Goal: Information Seeking & Learning: Learn about a topic

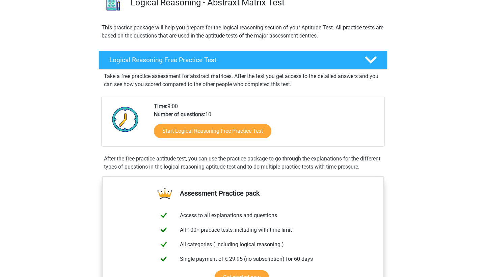
scroll to position [70, 0]
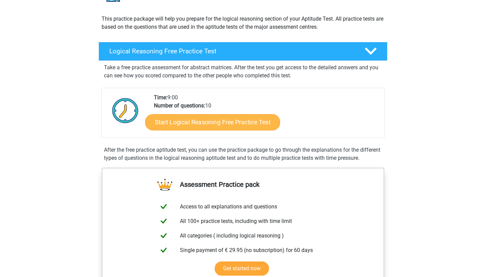
click at [246, 128] on link "Start Logical Reasoning Free Practice Test" at bounding box center [212, 122] width 135 height 16
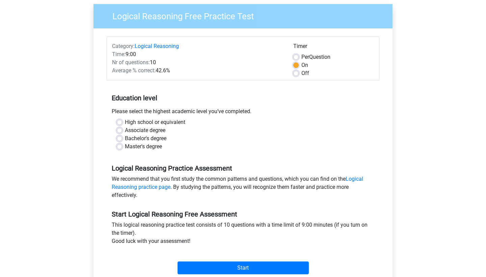
scroll to position [54, 0]
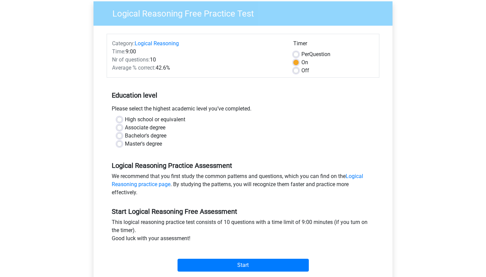
click at [125, 135] on label "Bachelor's degree" at bounding box center [146, 136] width 42 height 8
click at [120, 135] on input "Bachelor's degree" at bounding box center [119, 135] width 5 height 7
radio input "true"
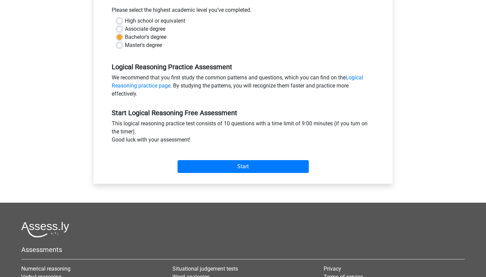
scroll to position [173, 0]
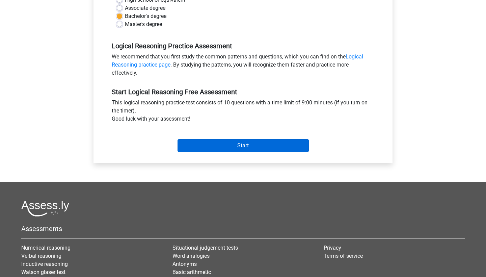
click at [229, 146] on input "Start" at bounding box center [243, 145] width 131 height 13
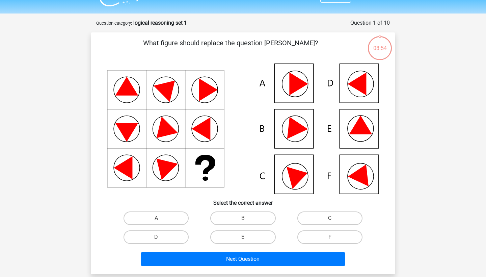
scroll to position [18, 0]
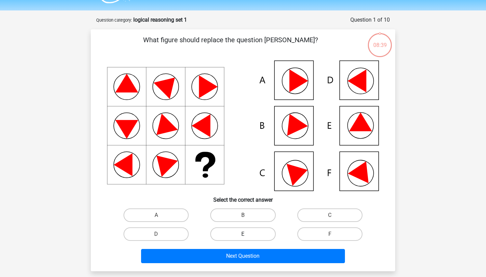
click at [255, 232] on label "E" at bounding box center [242, 234] width 65 height 14
click at [247, 234] on input "E" at bounding box center [245, 236] width 4 height 4
radio input "true"
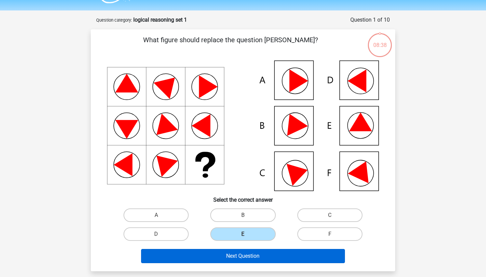
click at [253, 257] on button "Next Question" at bounding box center [243, 256] width 204 height 14
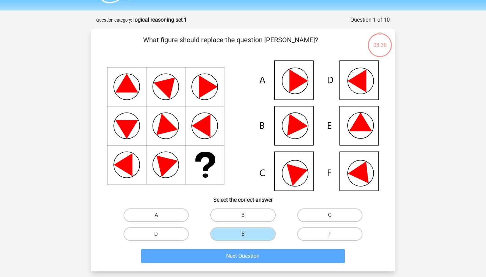
scroll to position [34, 0]
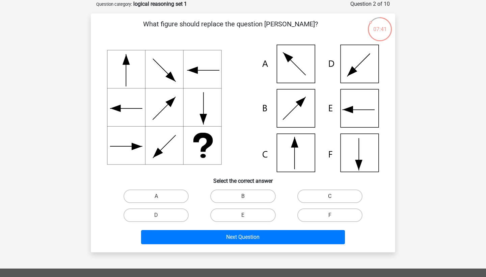
click at [315, 194] on label "C" at bounding box center [329, 196] width 65 height 14
click at [330, 196] on input "C" at bounding box center [332, 198] width 4 height 4
radio input "true"
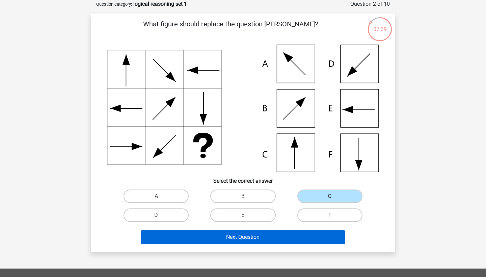
click at [258, 237] on button "Next Question" at bounding box center [243, 237] width 204 height 14
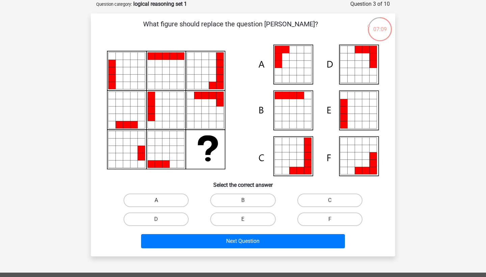
click at [142, 205] on label "A" at bounding box center [156, 200] width 65 height 14
click at [156, 205] on input "A" at bounding box center [158, 202] width 4 height 4
radio input "true"
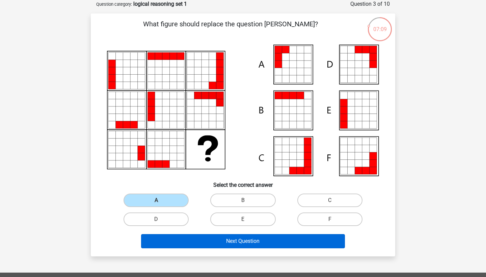
click at [186, 237] on button "Next Question" at bounding box center [243, 241] width 204 height 14
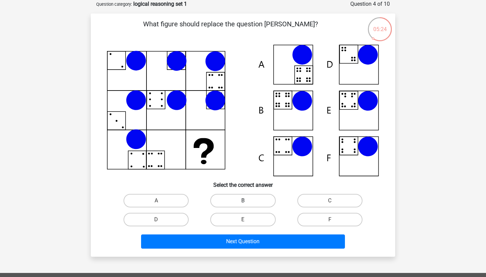
click at [233, 199] on label "B" at bounding box center [242, 201] width 65 height 14
click at [243, 200] on input "B" at bounding box center [245, 202] width 4 height 4
radio input "true"
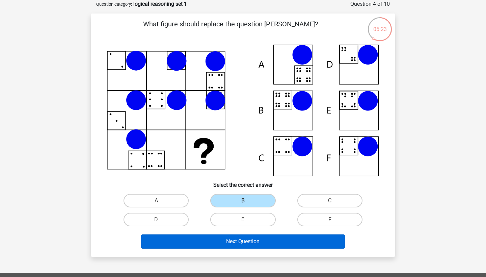
click at [236, 240] on button "Next Question" at bounding box center [243, 241] width 204 height 14
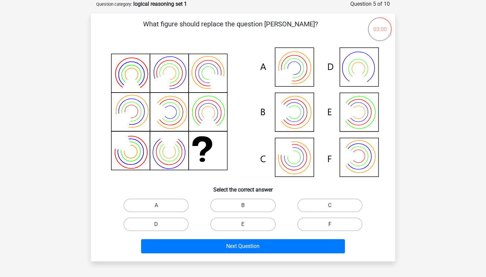
click at [337, 223] on label "F" at bounding box center [329, 224] width 65 height 14
click at [334, 224] on input "F" at bounding box center [332, 226] width 4 height 4
radio input "true"
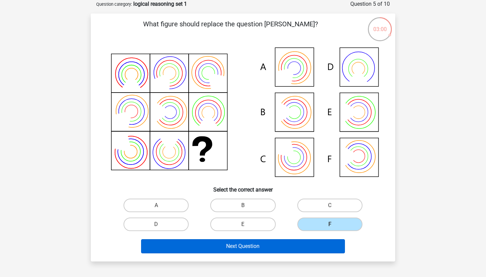
click at [277, 243] on button "Next Question" at bounding box center [243, 246] width 204 height 14
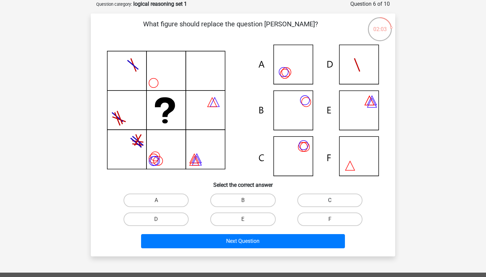
click at [342, 199] on label "C" at bounding box center [329, 200] width 65 height 14
click at [334, 200] on input "C" at bounding box center [332, 202] width 4 height 4
radio input "true"
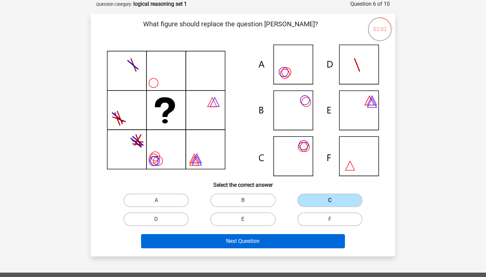
click at [277, 241] on button "Next Question" at bounding box center [243, 241] width 204 height 14
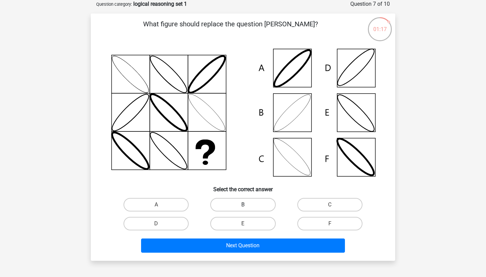
click at [263, 201] on label "B" at bounding box center [242, 205] width 65 height 14
click at [247, 205] on input "B" at bounding box center [245, 207] width 4 height 4
radio input "true"
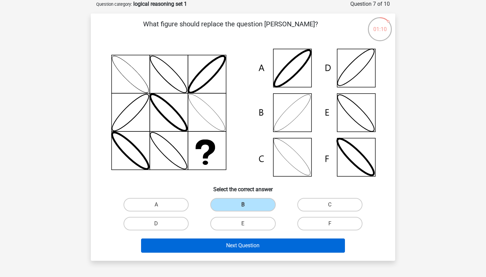
click at [230, 245] on button "Next Question" at bounding box center [243, 245] width 204 height 14
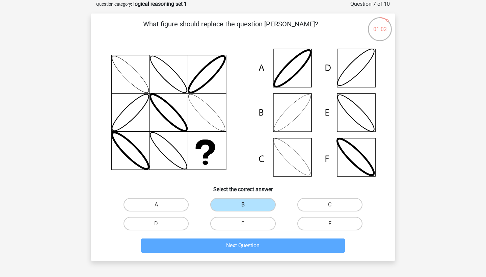
click at [249, 206] on label "B" at bounding box center [242, 205] width 65 height 14
click at [247, 206] on input "B" at bounding box center [245, 207] width 4 height 4
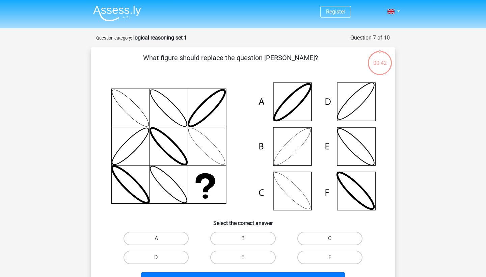
scroll to position [34, 0]
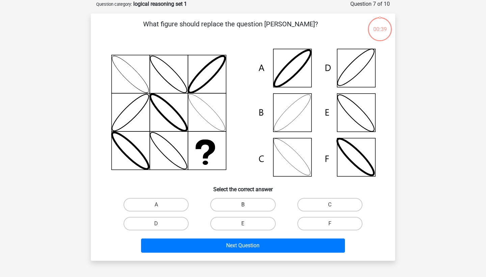
click at [236, 204] on label "B" at bounding box center [242, 205] width 65 height 14
click at [243, 205] on input "B" at bounding box center [245, 207] width 4 height 4
radio input "true"
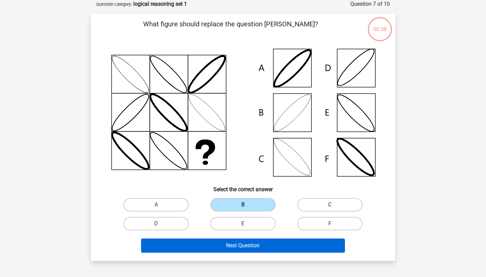
click at [248, 247] on button "Next Question" at bounding box center [243, 245] width 204 height 14
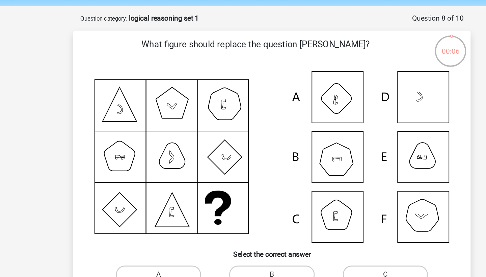
scroll to position [0, 0]
